Goal: Transaction & Acquisition: Purchase product/service

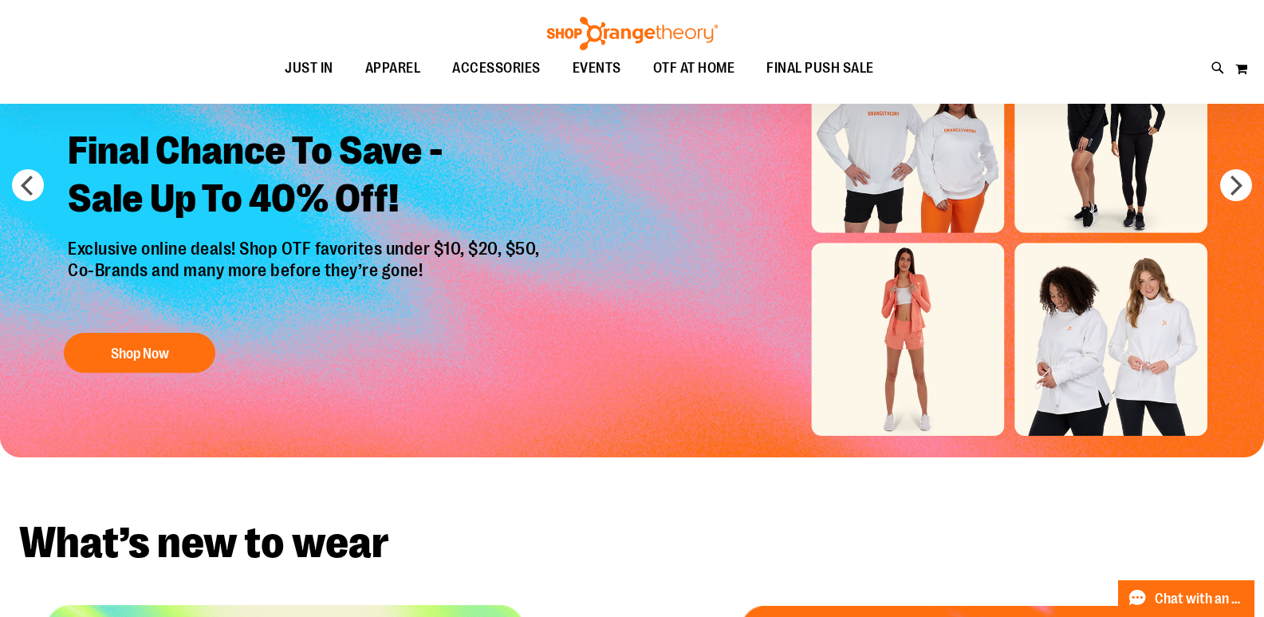
scroll to position [159, 0]
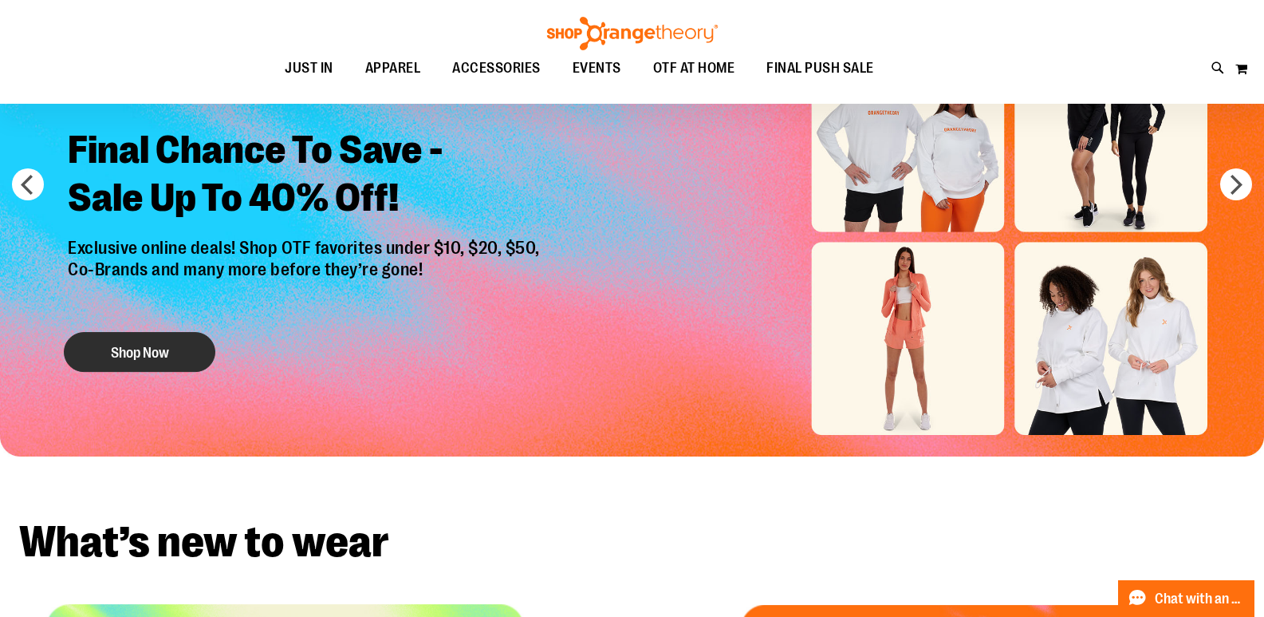
click at [118, 349] on button "Shop Now" at bounding box center [140, 352] width 152 height 40
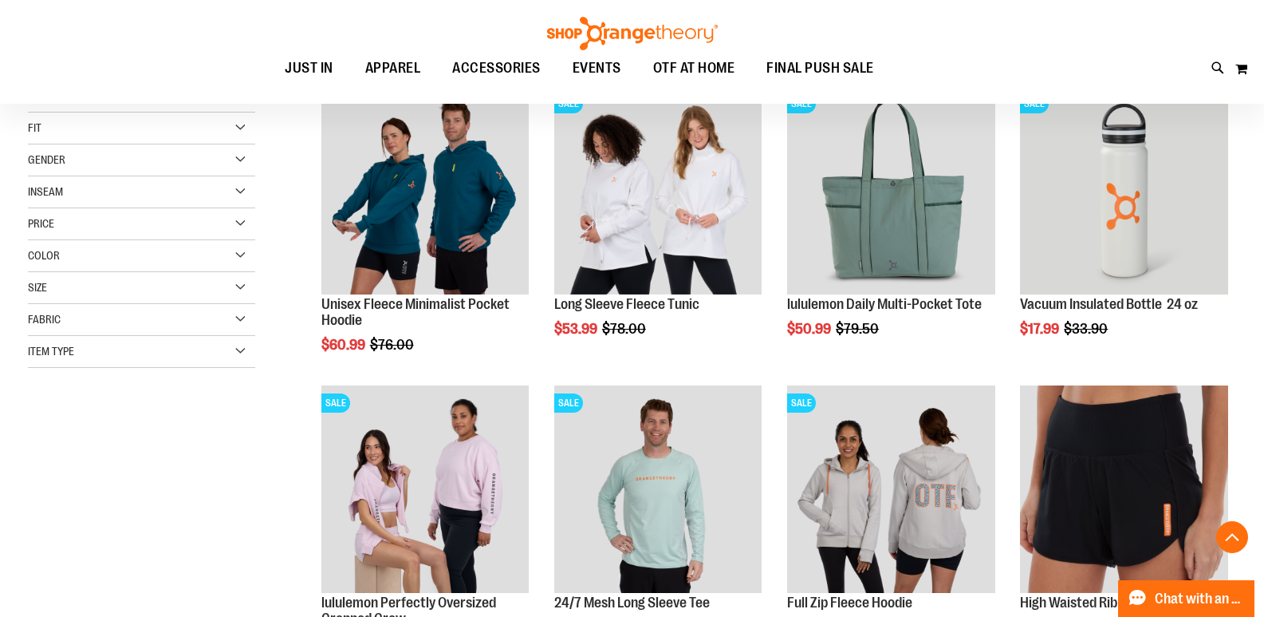
scroll to position [318, 0]
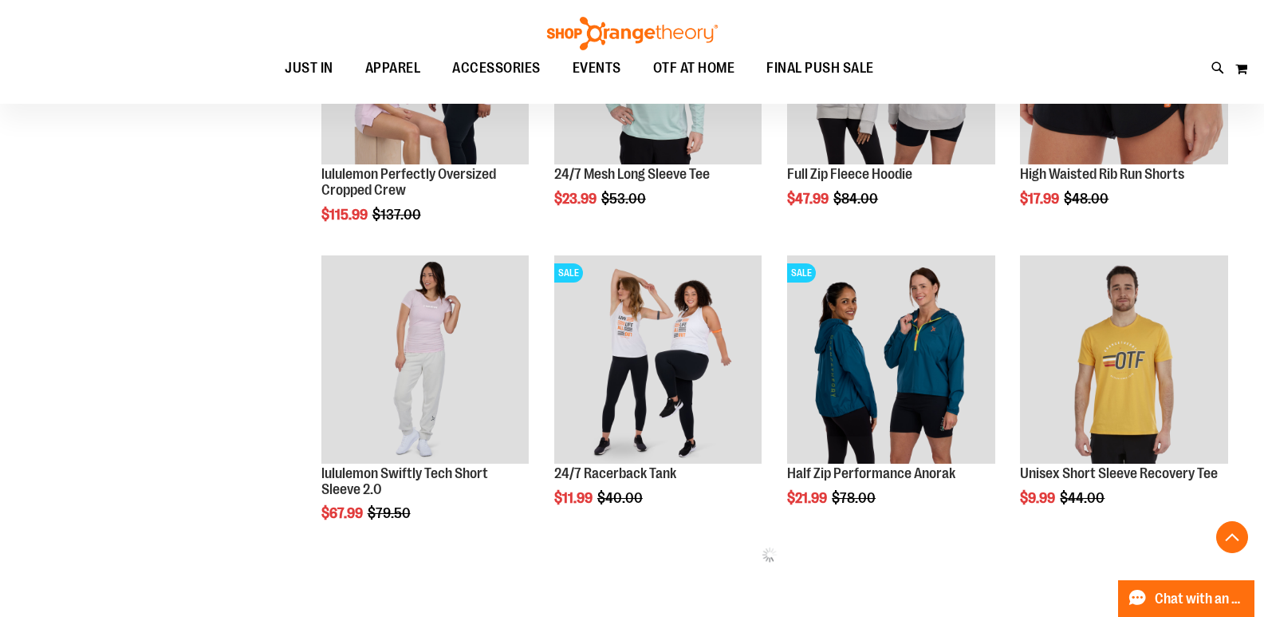
scroll to position [797, 0]
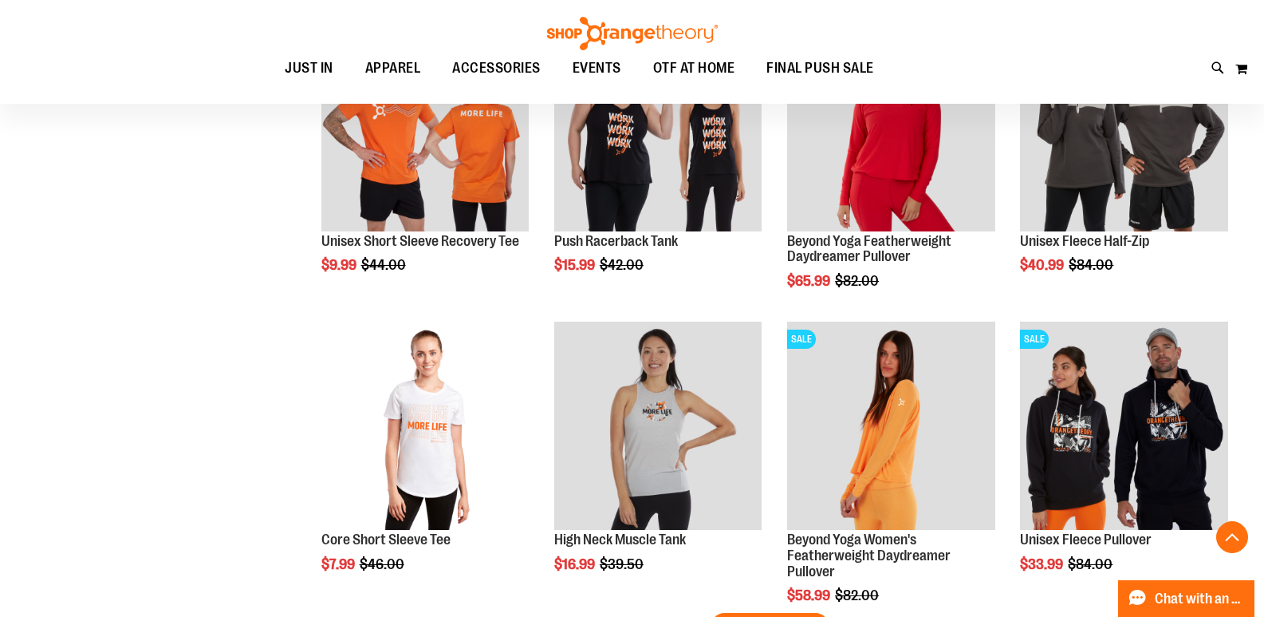
scroll to position [2472, 0]
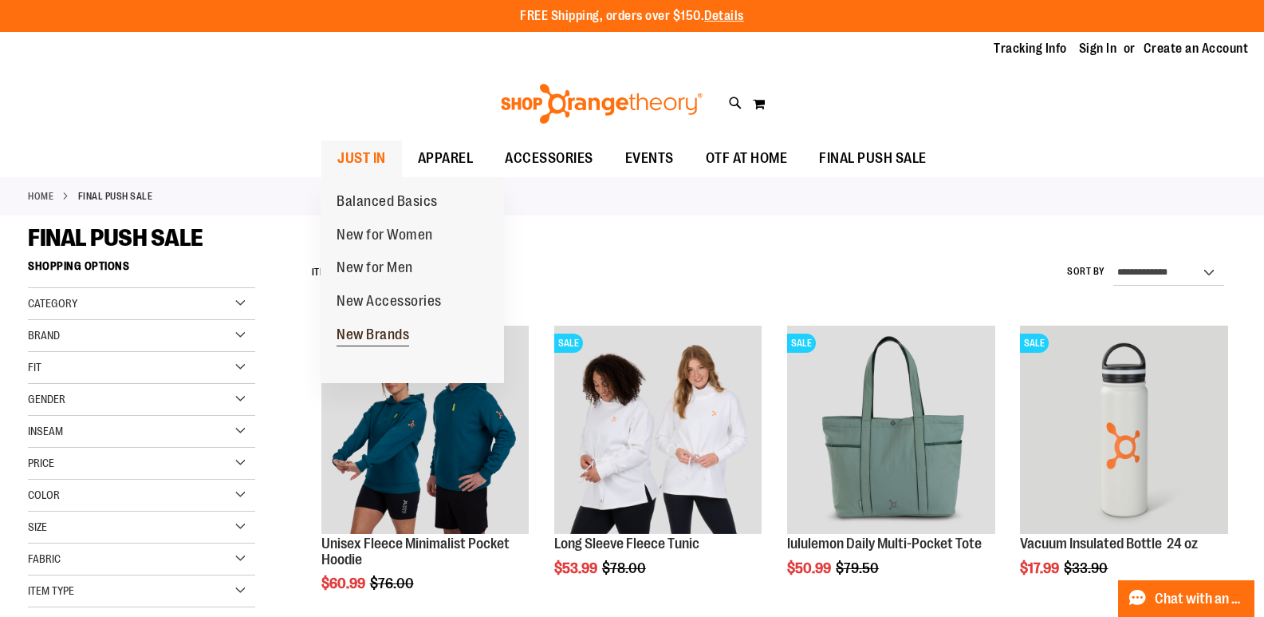
click at [397, 335] on span "New Brands" at bounding box center [373, 336] width 73 height 20
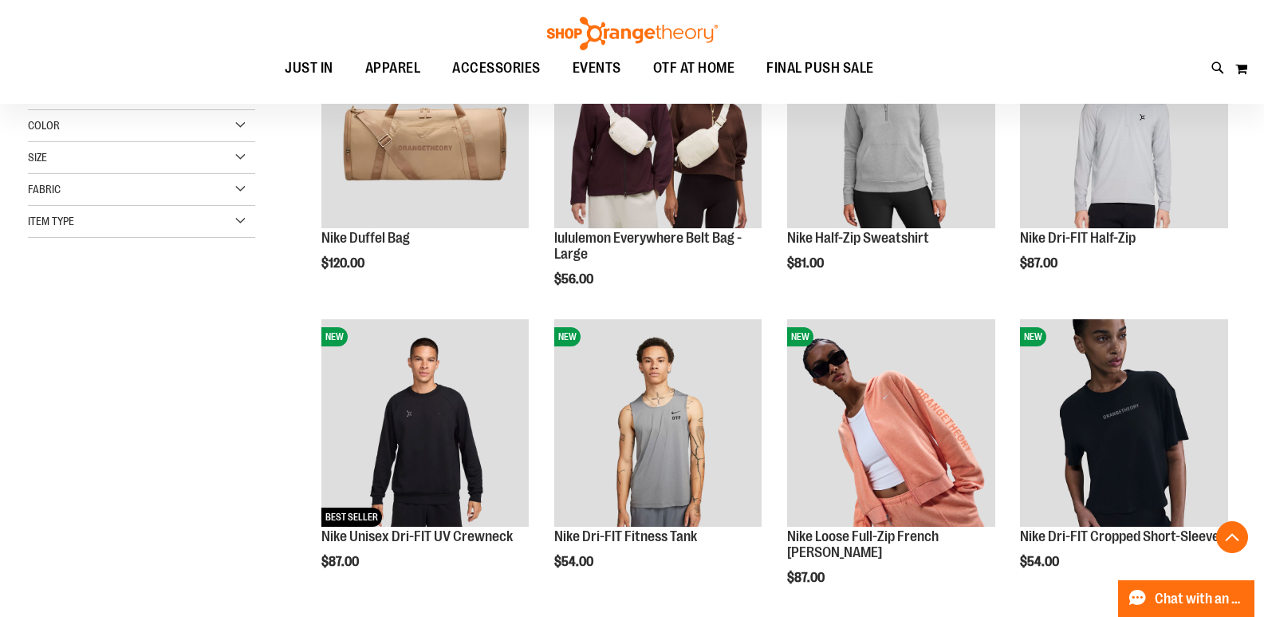
scroll to position [318, 0]
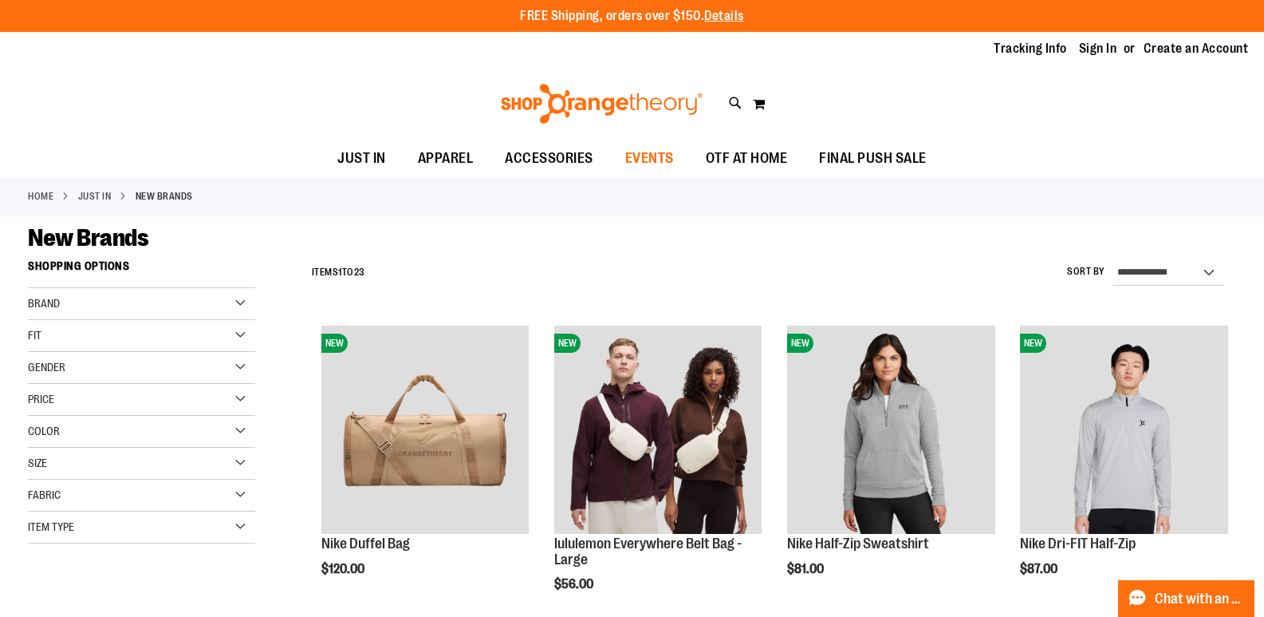
click at [663, 152] on span "EVENTS" at bounding box center [649, 158] width 49 height 36
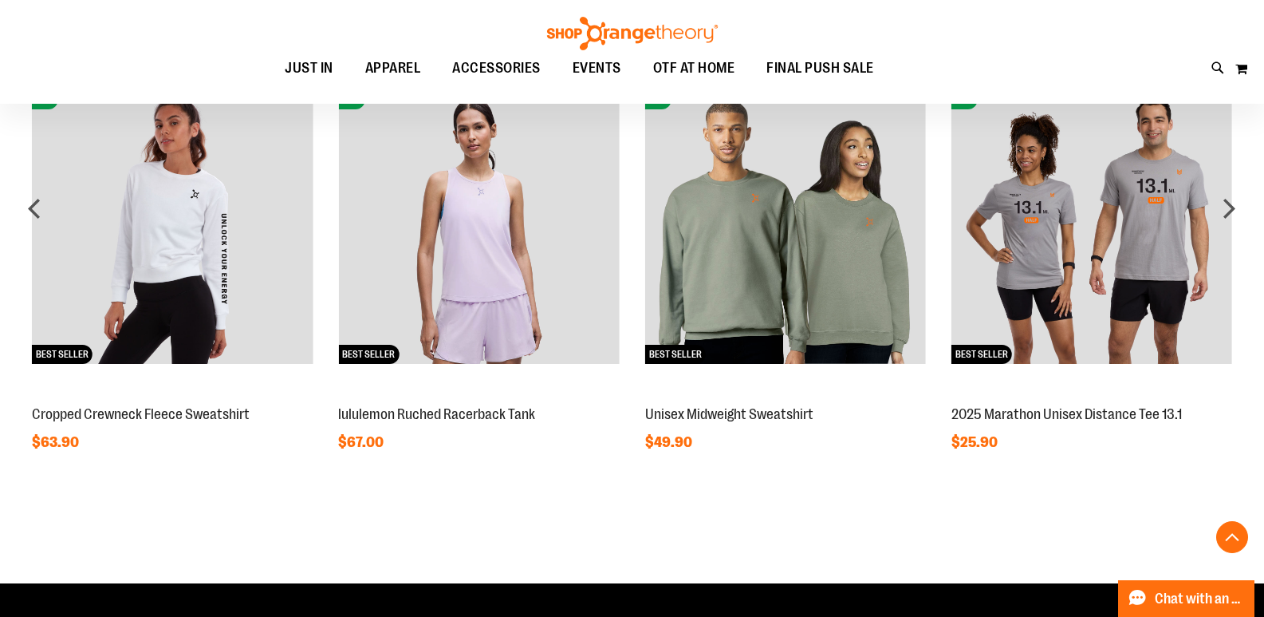
scroll to position [1355, 0]
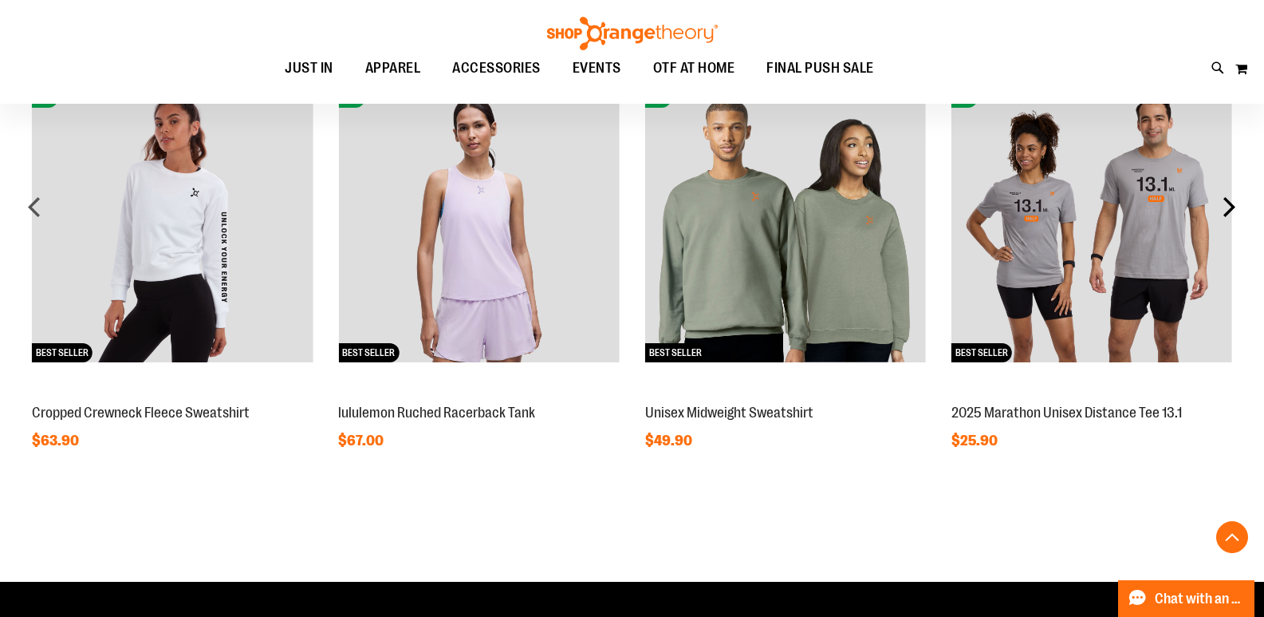
click at [1228, 211] on div "next" at bounding box center [1229, 207] width 32 height 32
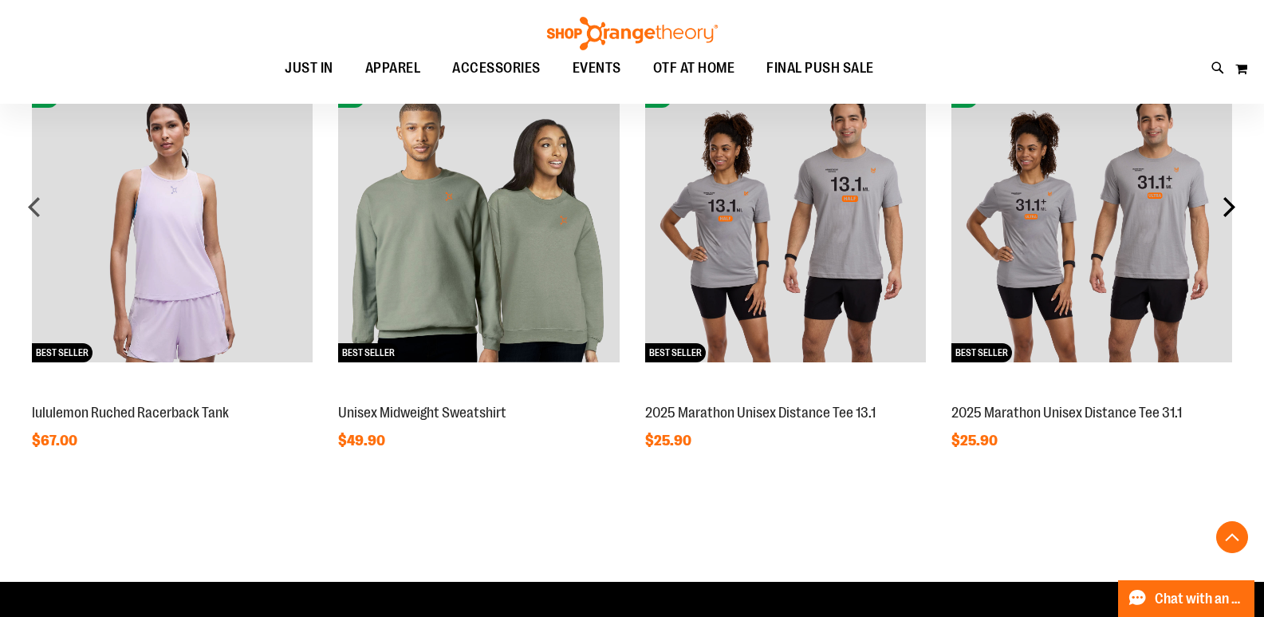
click at [1228, 211] on div "next" at bounding box center [1229, 207] width 32 height 32
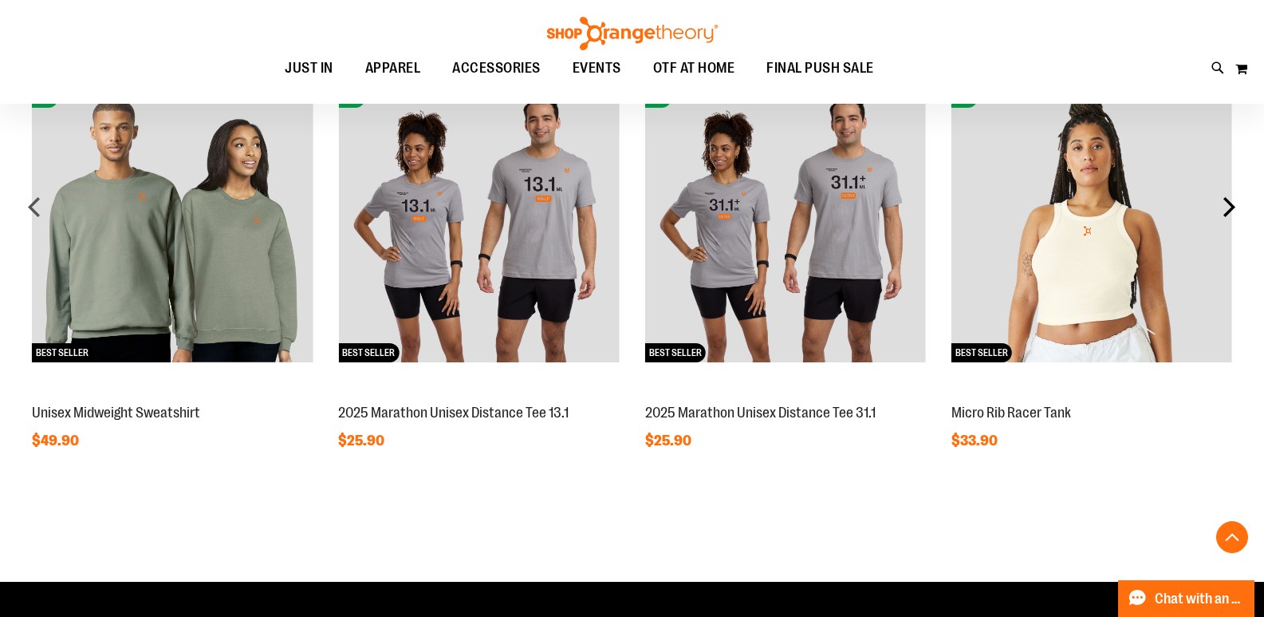
click at [1228, 211] on div "next" at bounding box center [1229, 207] width 32 height 32
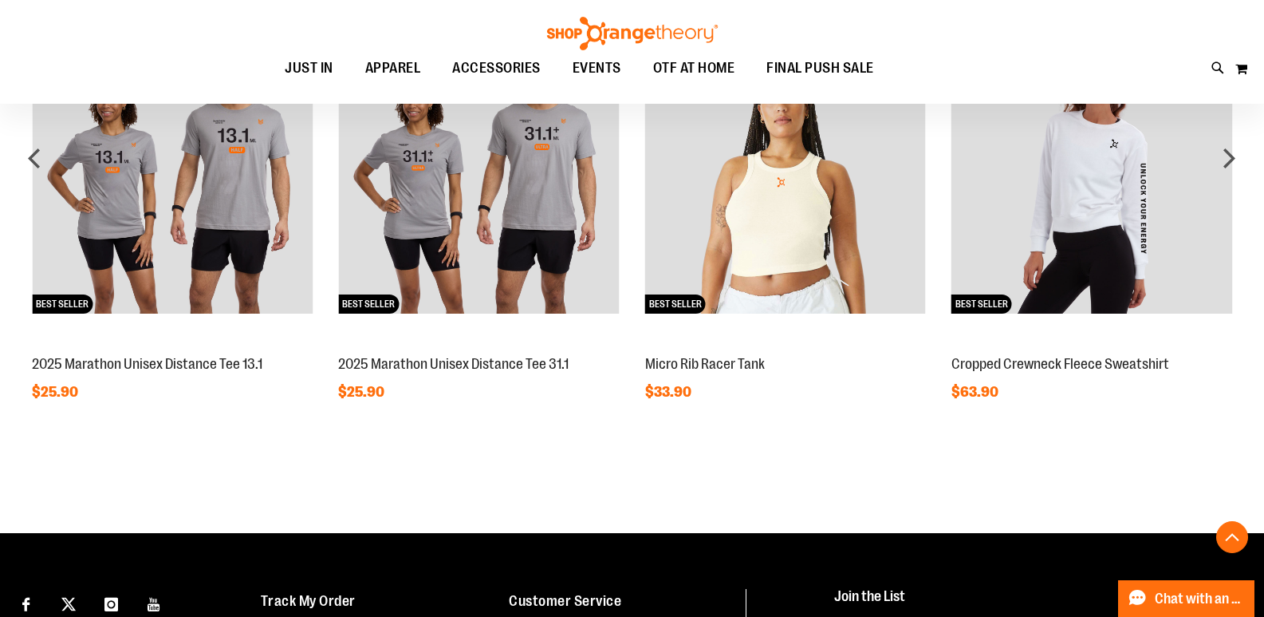
scroll to position [1314, 0]
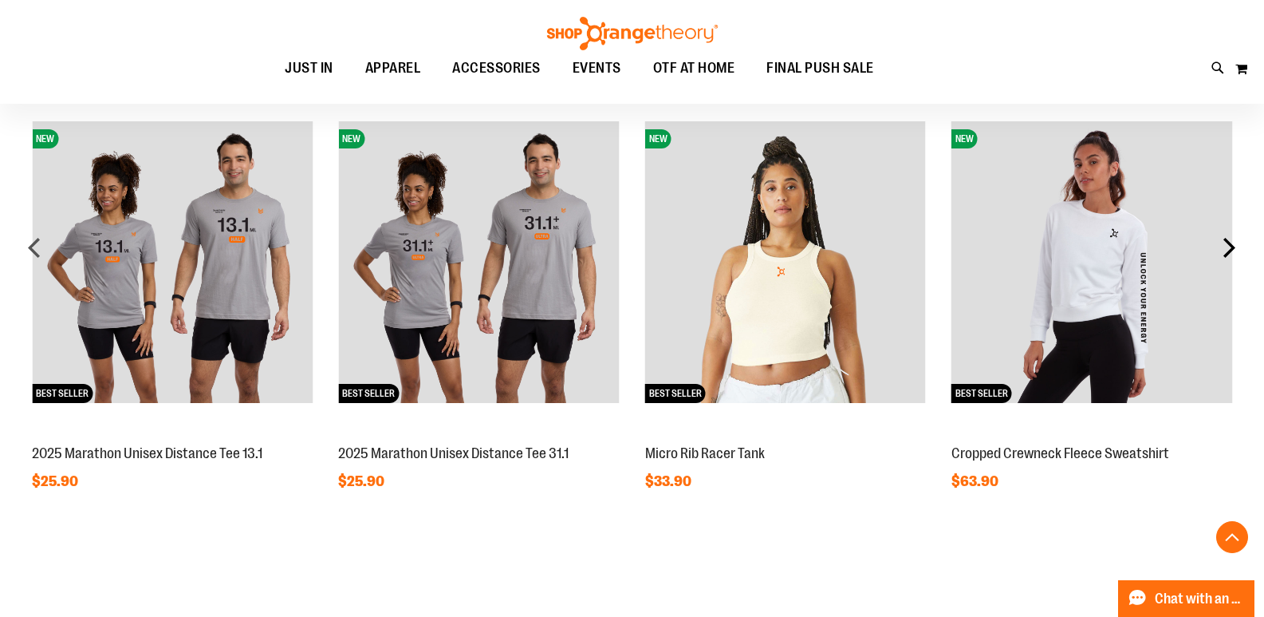
click at [1243, 239] on div "next" at bounding box center [1229, 247] width 32 height 32
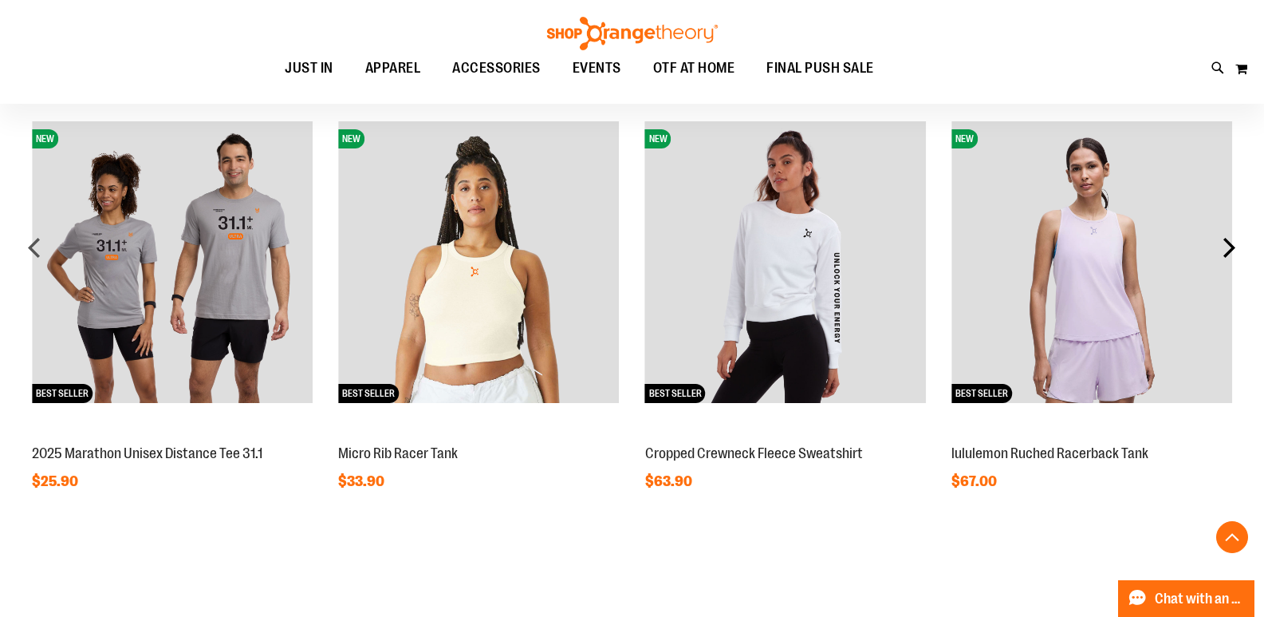
click at [1243, 239] on div "next" at bounding box center [1229, 247] width 32 height 32
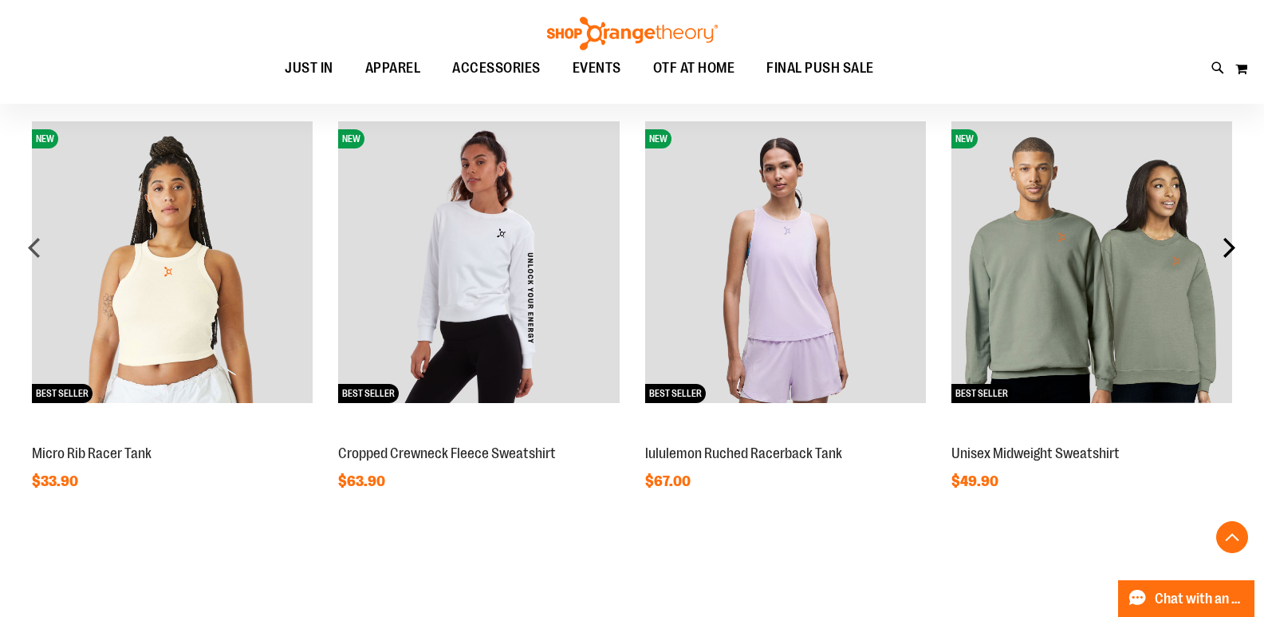
click at [1243, 239] on div "next" at bounding box center [1229, 247] width 32 height 32
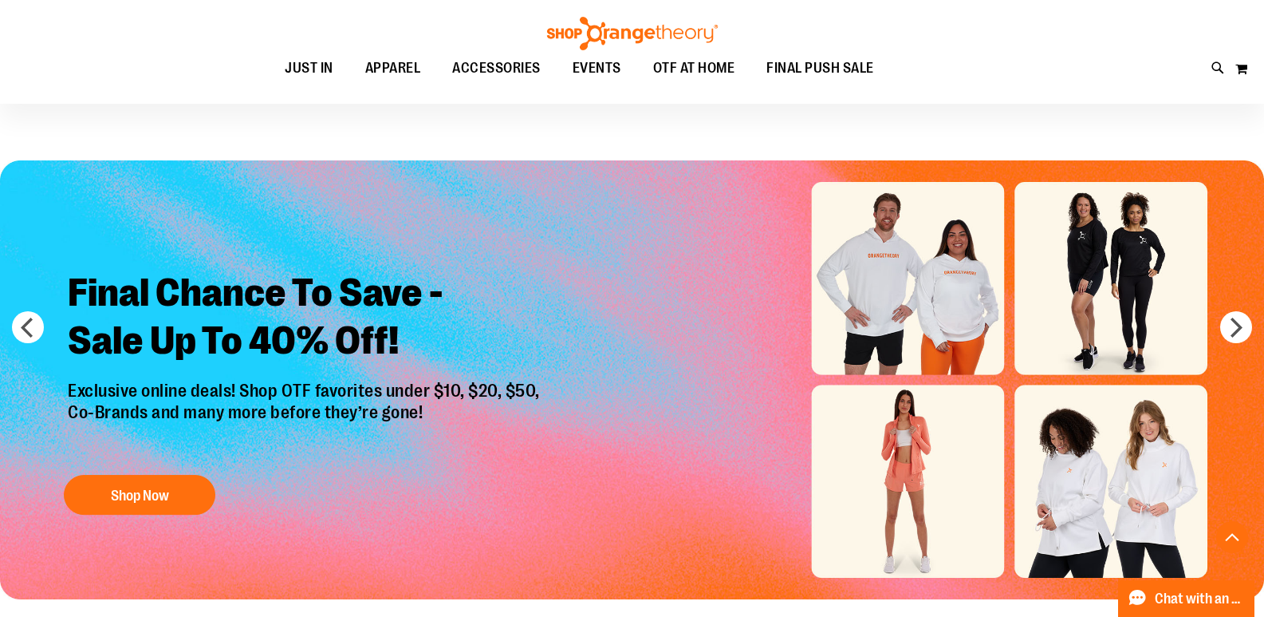
scroll to position [0, 0]
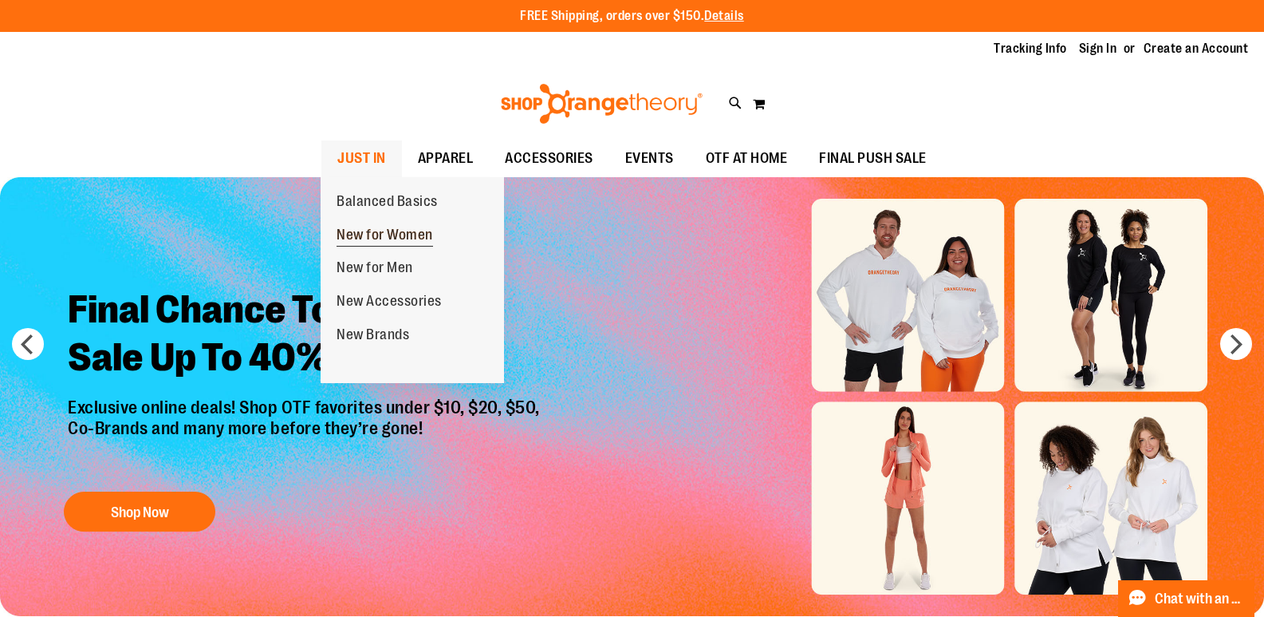
click at [395, 241] on span "New for Women" at bounding box center [385, 237] width 97 height 20
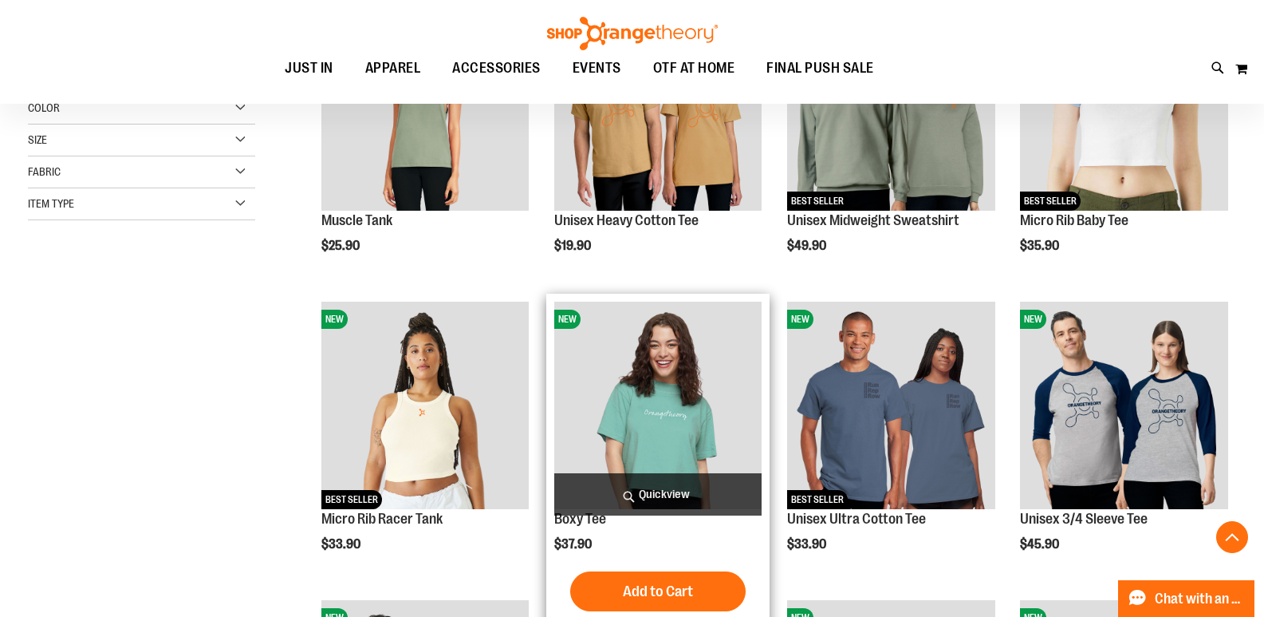
scroll to position [398, 0]
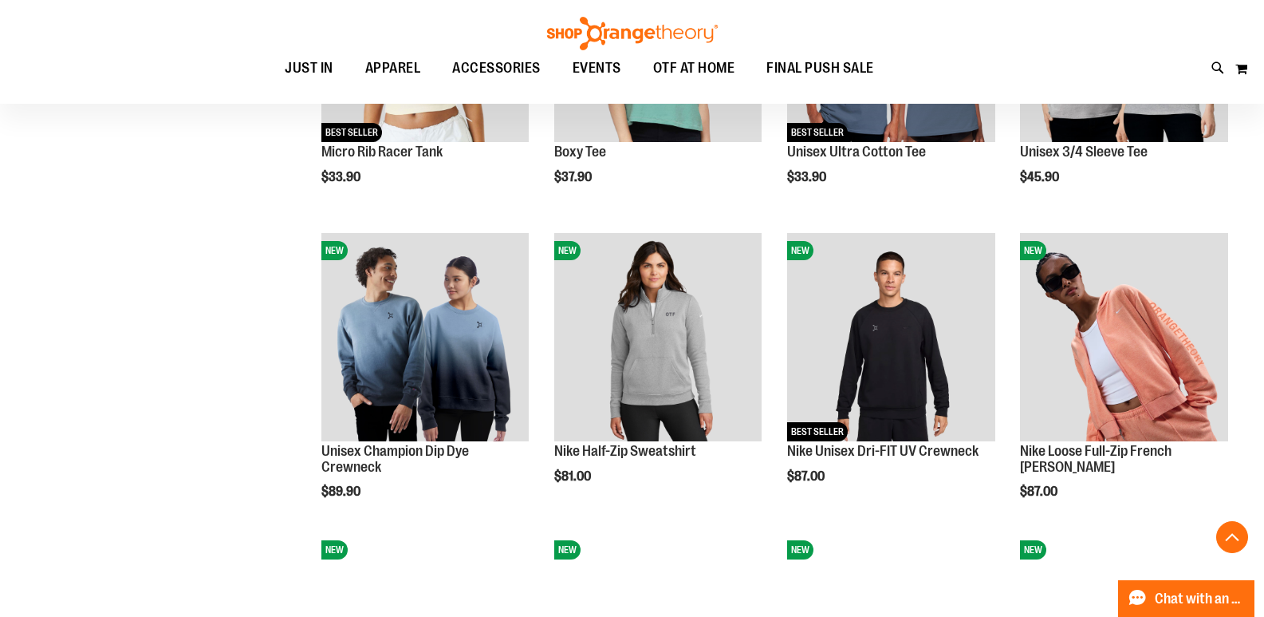
scroll to position [717, 0]
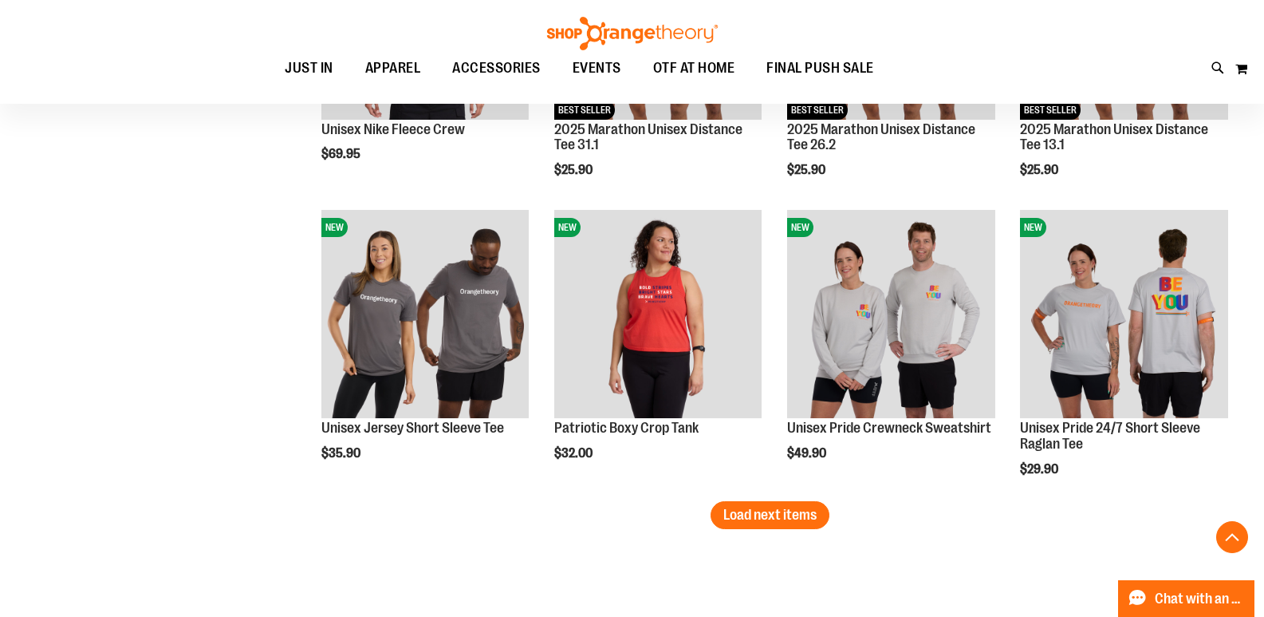
scroll to position [2551, 0]
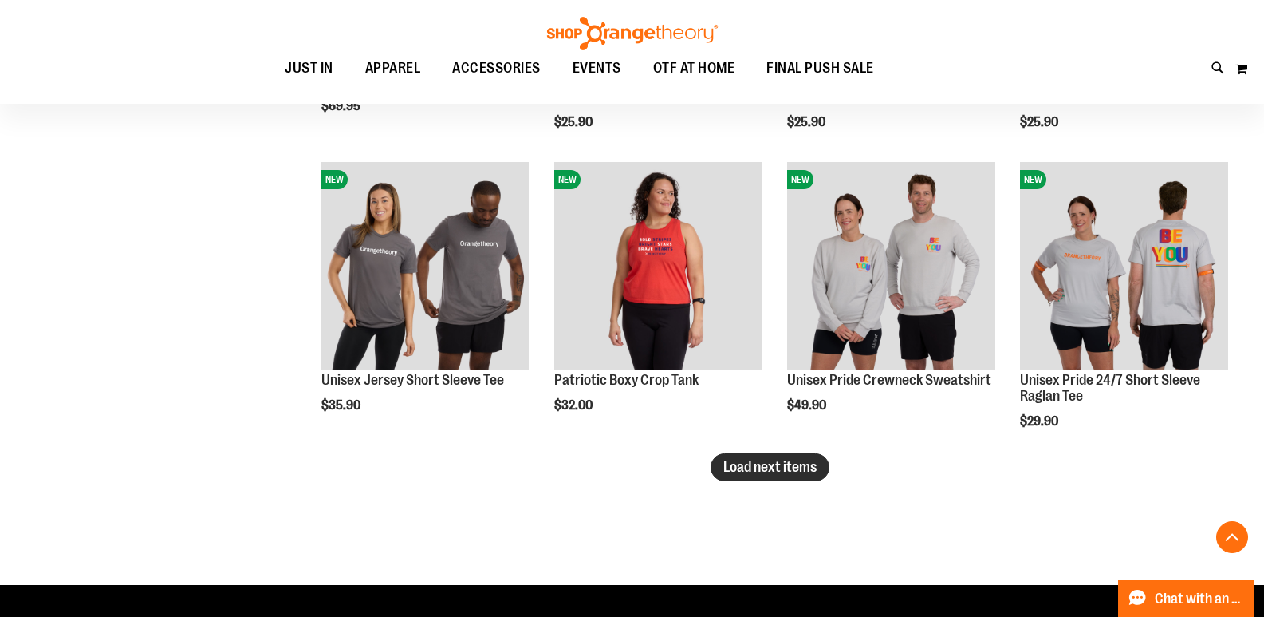
click at [780, 471] on span "Load next items" at bounding box center [769, 467] width 93 height 16
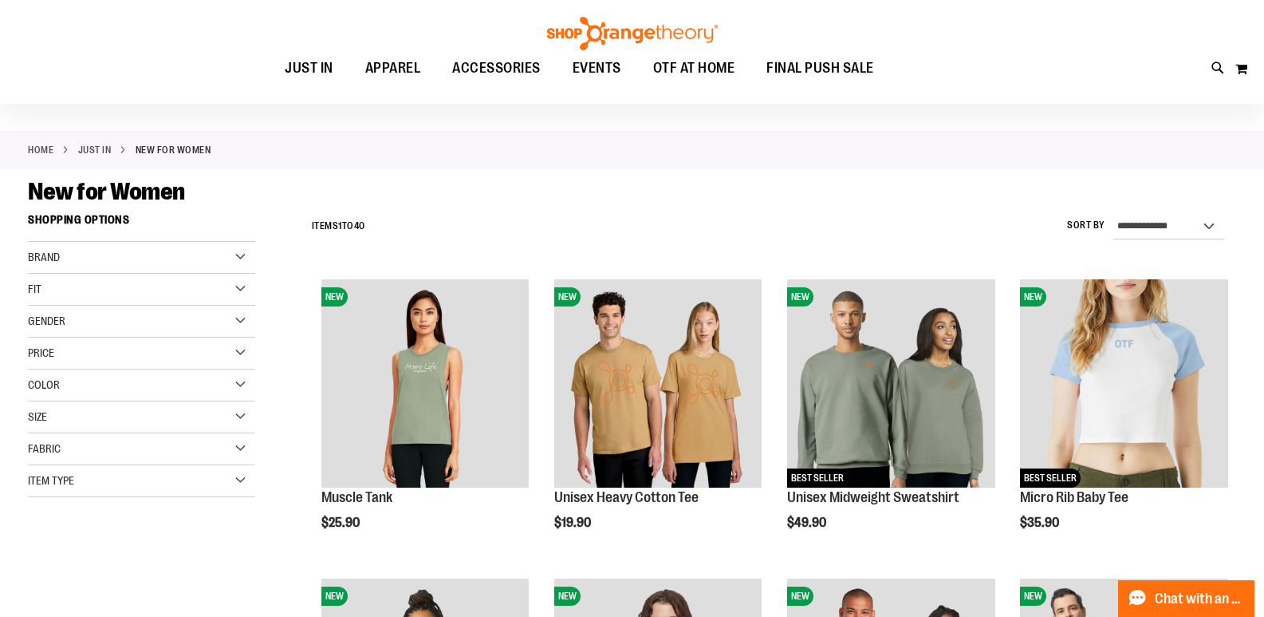
scroll to position [79, 0]
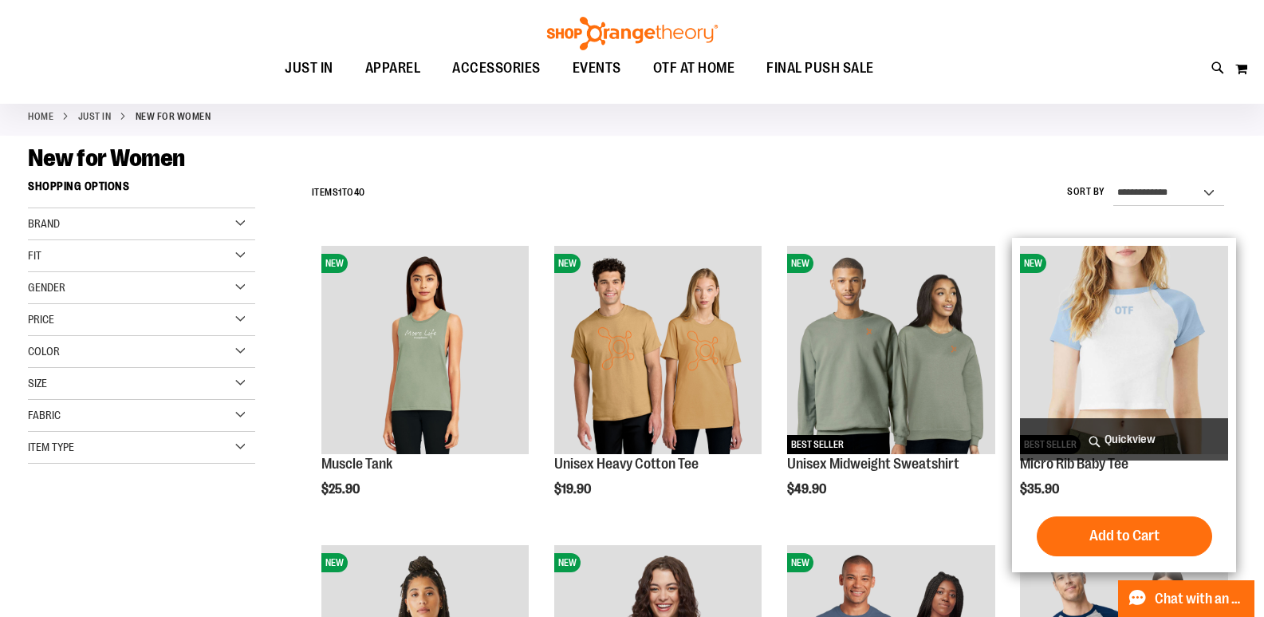
click at [1141, 313] on img "product" at bounding box center [1124, 350] width 208 height 208
